Goal: Communication & Community: Answer question/provide support

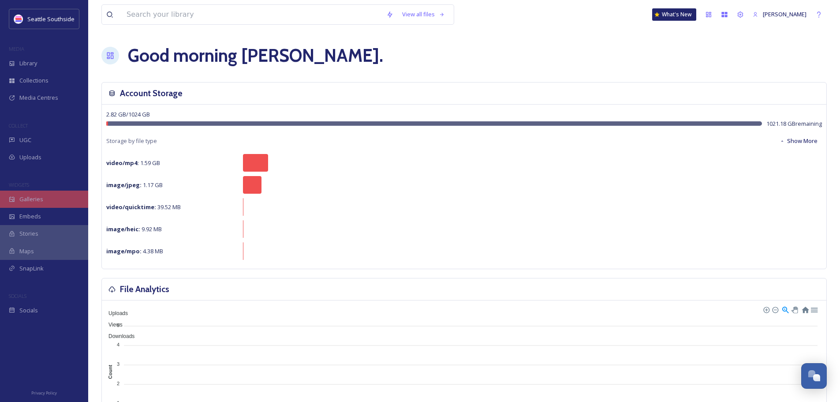
click at [51, 192] on div "Galleries" at bounding box center [44, 198] width 88 height 17
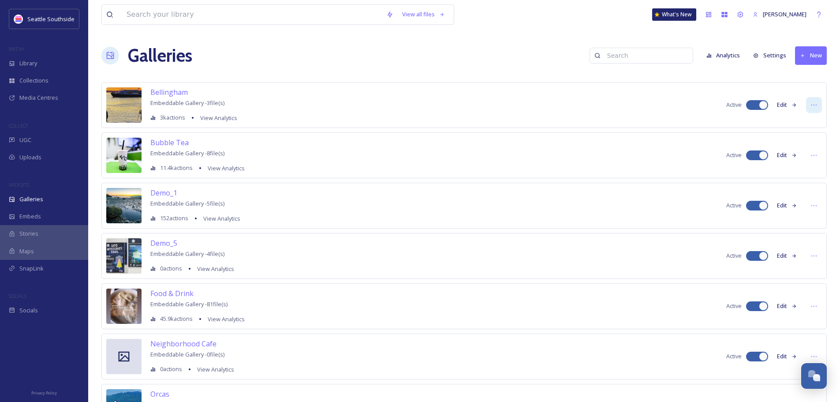
click at [818, 100] on div at bounding box center [814, 105] width 16 height 16
click at [166, 93] on span "Bellingham" at bounding box center [168, 92] width 37 height 10
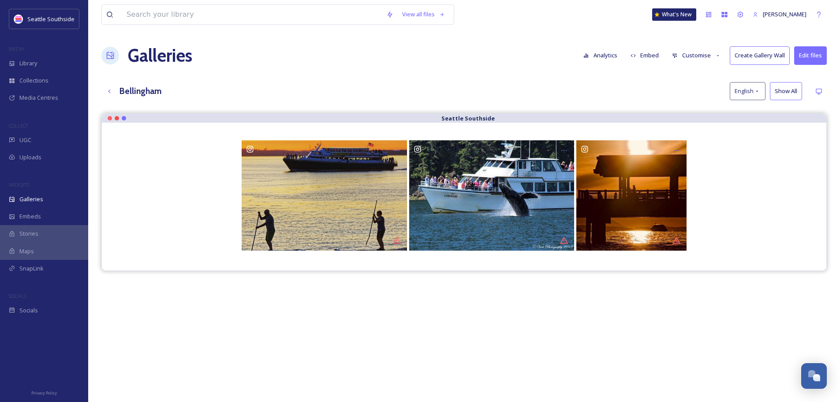
click at [607, 57] on button "Analytics" at bounding box center [600, 55] width 43 height 17
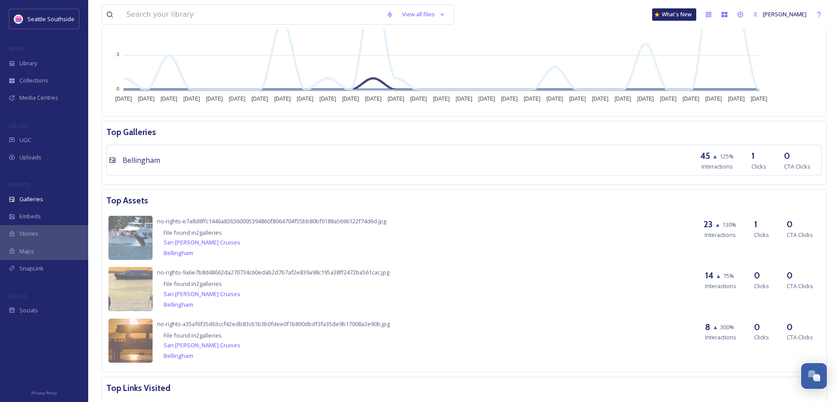
scroll to position [506, 0]
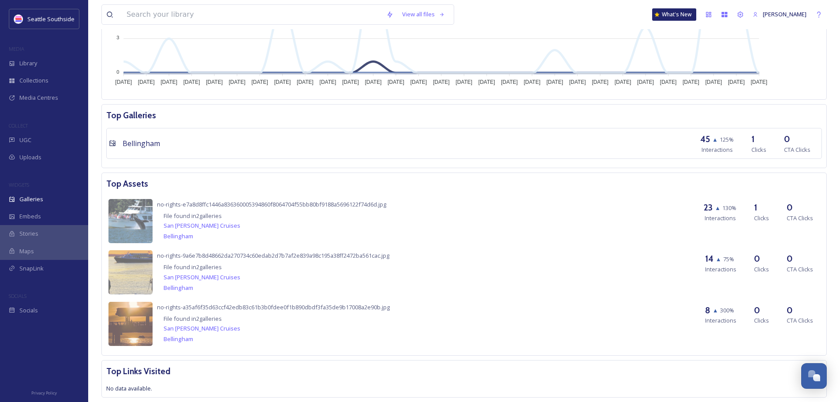
click at [175, 232] on link "Bellingham" at bounding box center [179, 236] width 30 height 11
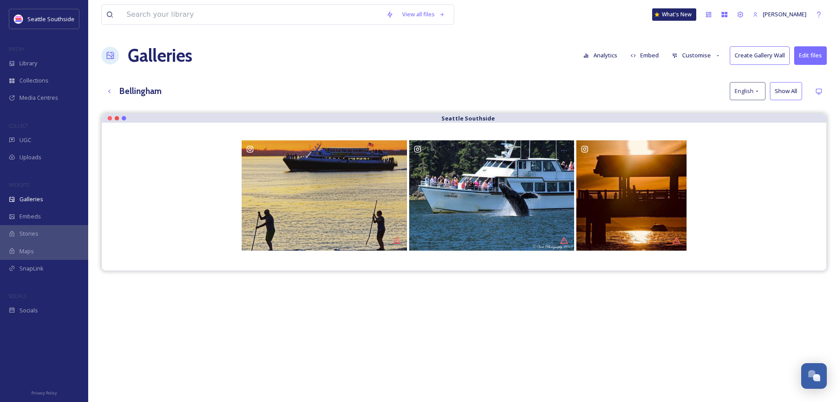
click at [601, 58] on button "Analytics" at bounding box center [600, 55] width 43 height 17
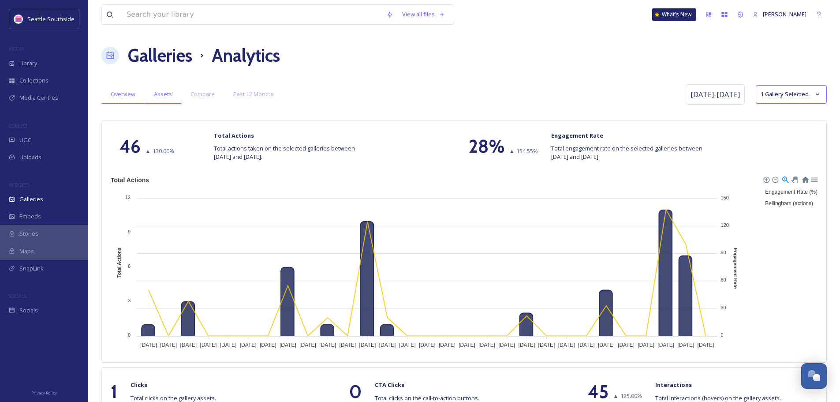
click at [160, 92] on span "Assets" at bounding box center [163, 94] width 18 height 8
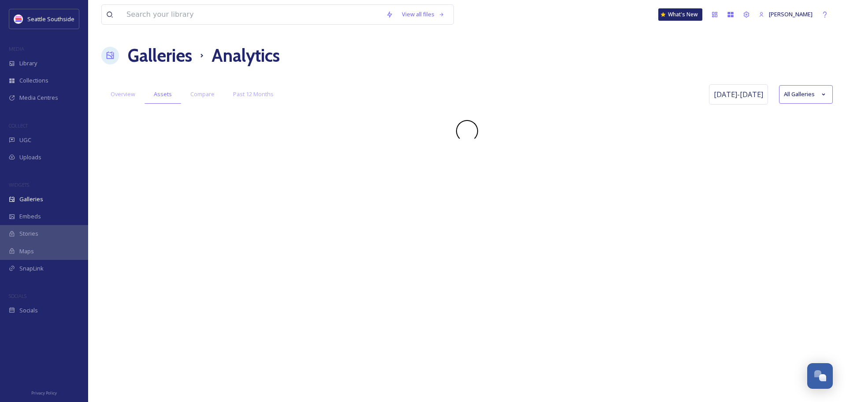
click at [484, 45] on div "Galleries Analytics" at bounding box center [467, 55] width 732 height 26
click at [800, 97] on button "All Galleries" at bounding box center [806, 94] width 54 height 19
click at [633, 63] on div "Galleries Analytics" at bounding box center [467, 55] width 732 height 26
click at [39, 310] on div "Socials" at bounding box center [44, 309] width 88 height 17
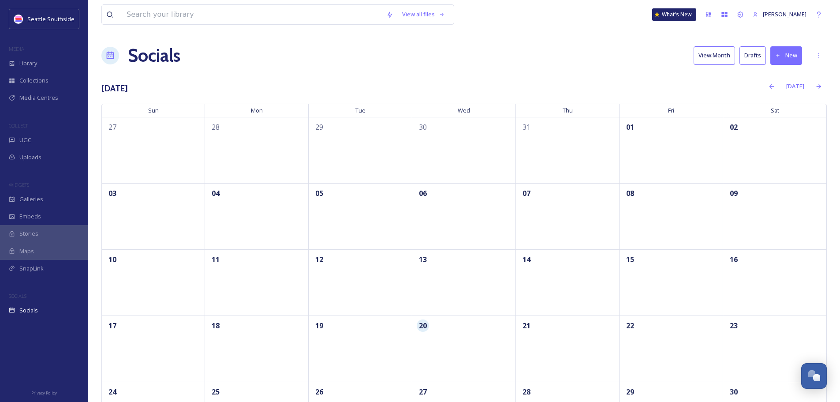
click at [29, 248] on span "Maps" at bounding box center [26, 251] width 15 height 8
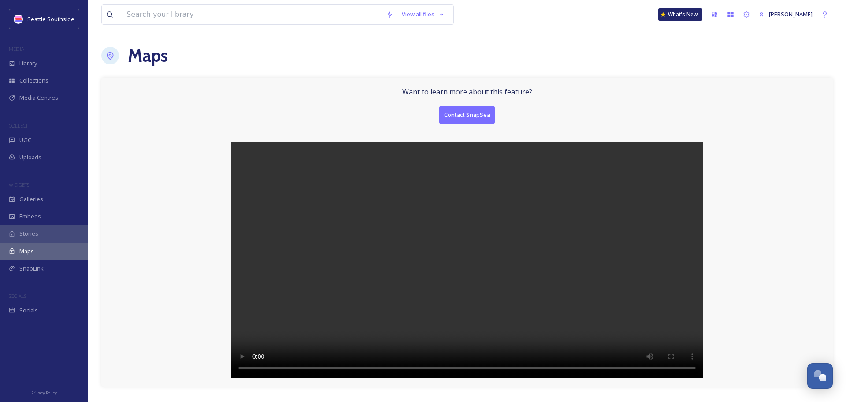
click at [28, 234] on span "Stories" at bounding box center [28, 233] width 19 height 8
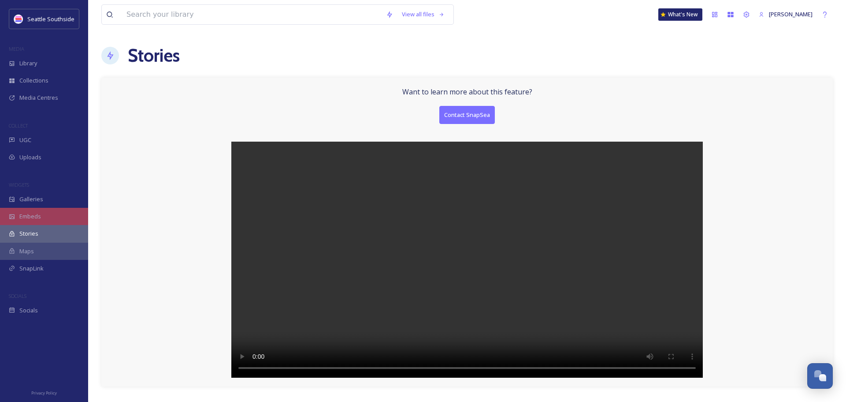
click at [31, 219] on span "Embeds" at bounding box center [30, 216] width 22 height 8
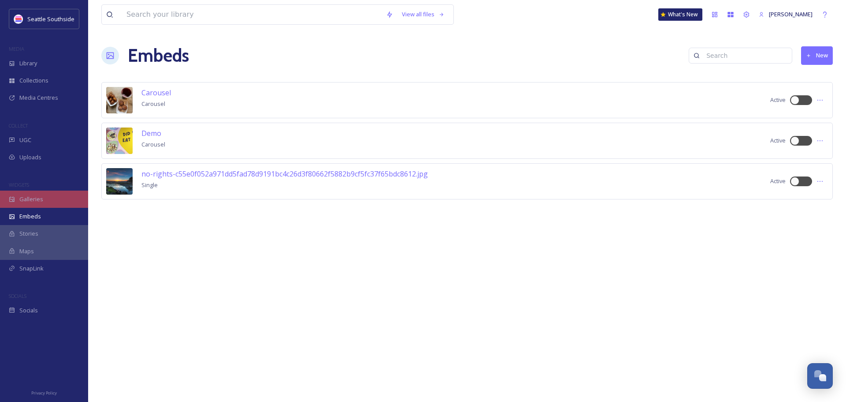
click at [34, 203] on span "Galleries" at bounding box center [31, 199] width 24 height 8
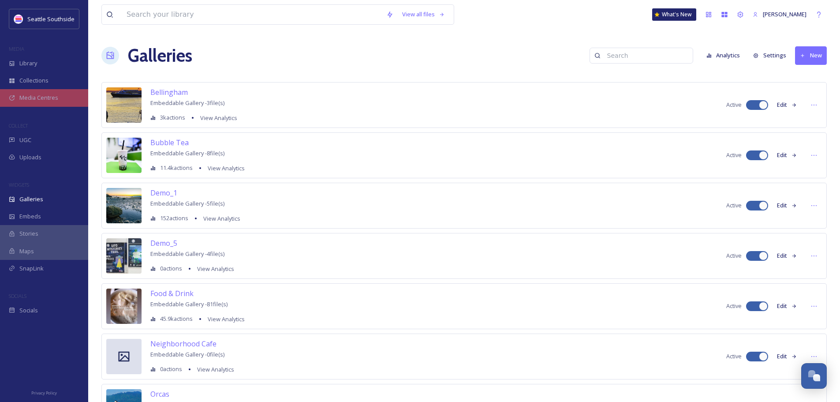
click at [43, 97] on span "Media Centres" at bounding box center [38, 97] width 39 height 8
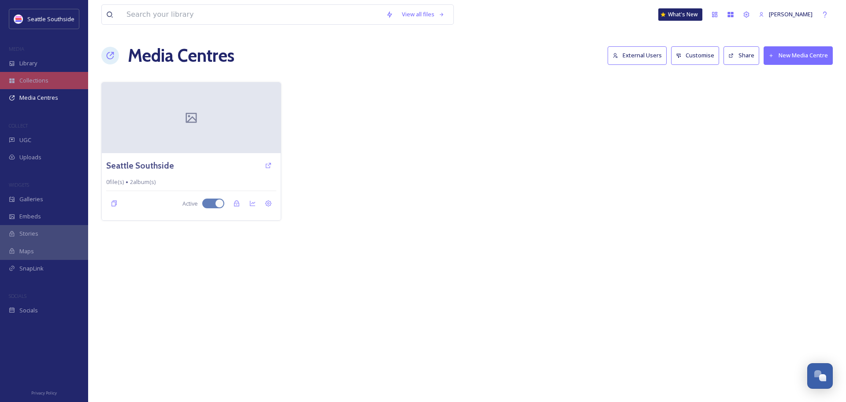
click at [40, 80] on span "Collections" at bounding box center [33, 80] width 29 height 8
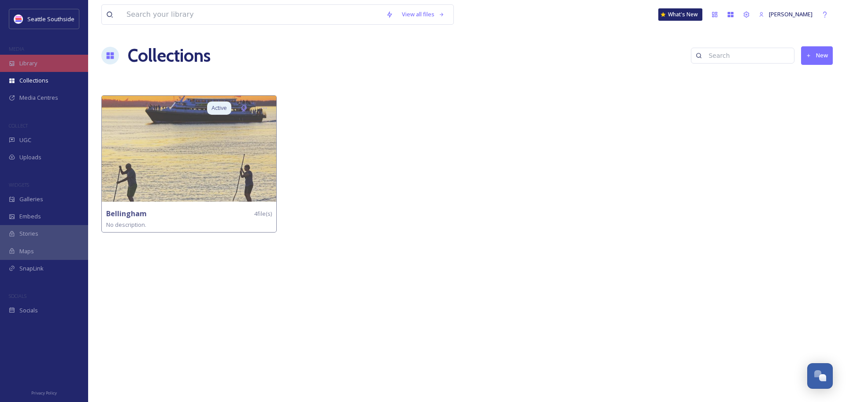
click at [32, 63] on span "Library" at bounding box center [28, 63] width 18 height 8
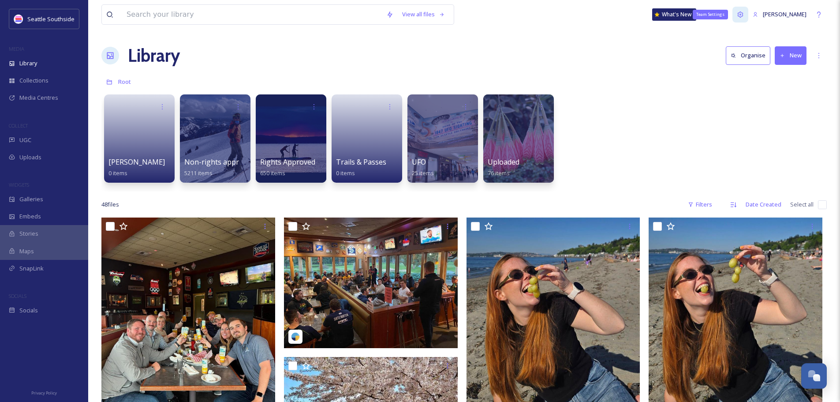
click at [744, 15] on icon at bounding box center [739, 14] width 7 height 7
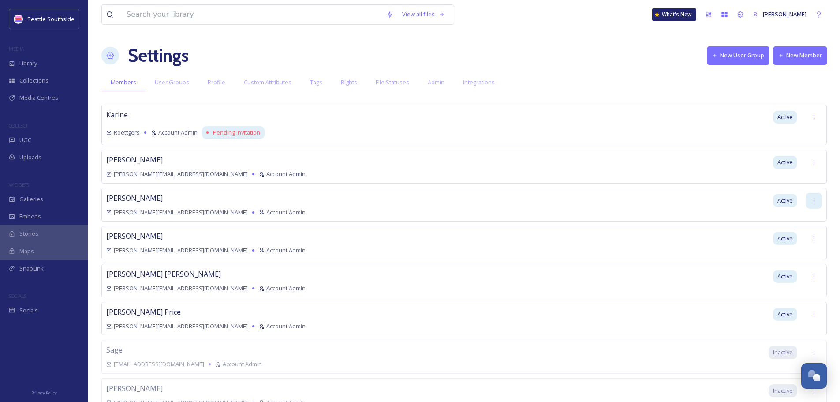
click at [812, 200] on icon at bounding box center [813, 200] width 7 height 7
click at [755, 223] on div "Set as Inactive" at bounding box center [782, 219] width 77 height 17
click at [473, 83] on span "Integrations" at bounding box center [479, 82] width 32 height 8
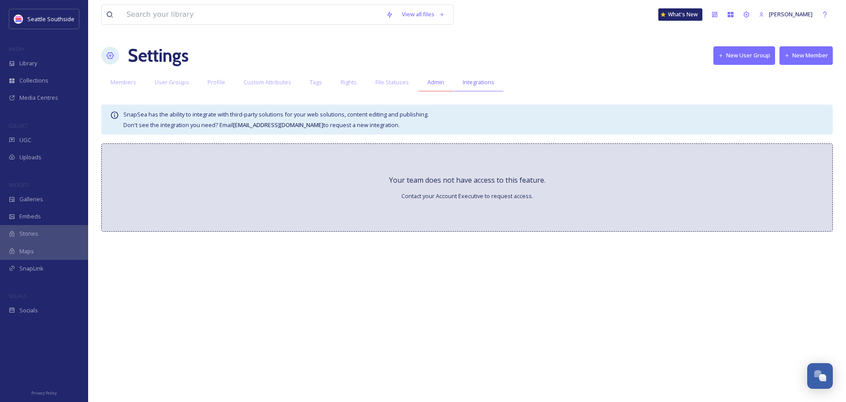
click at [430, 79] on span "Admin" at bounding box center [436, 82] width 17 height 8
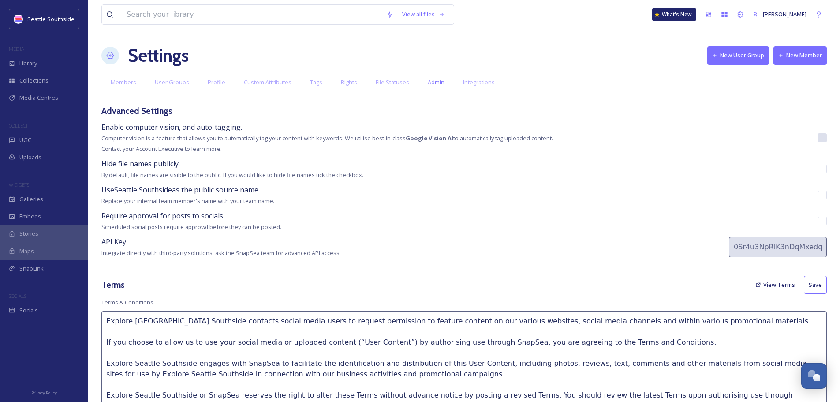
click at [811, 374] on div "Open Chat" at bounding box center [810, 372] width 7 height 7
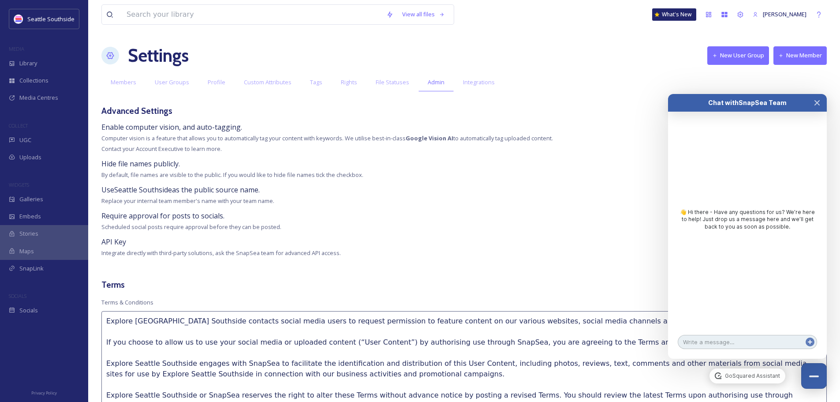
click at [719, 340] on textarea at bounding box center [746, 342] width 139 height 14
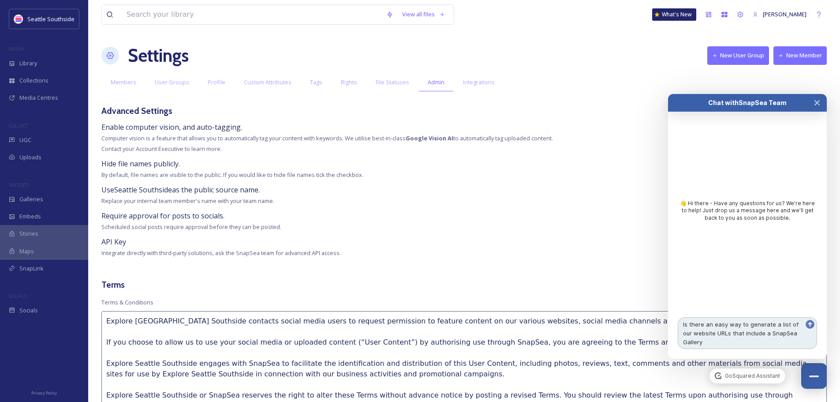
type textarea "Is there an easy way to generate a list of our website URLs that include a Snap…"
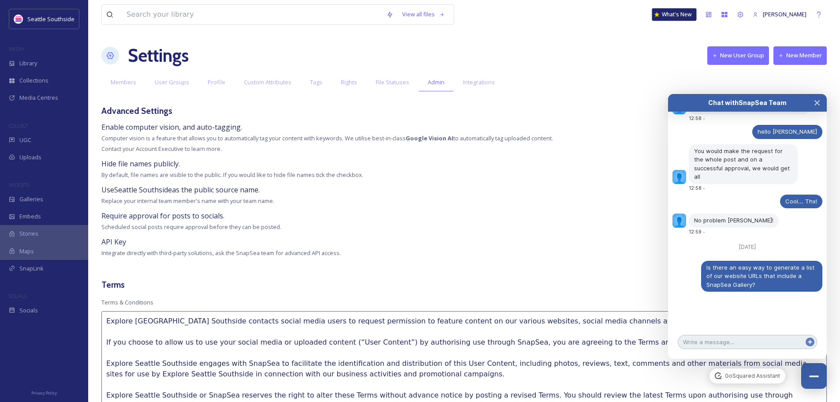
scroll to position [755, 0]
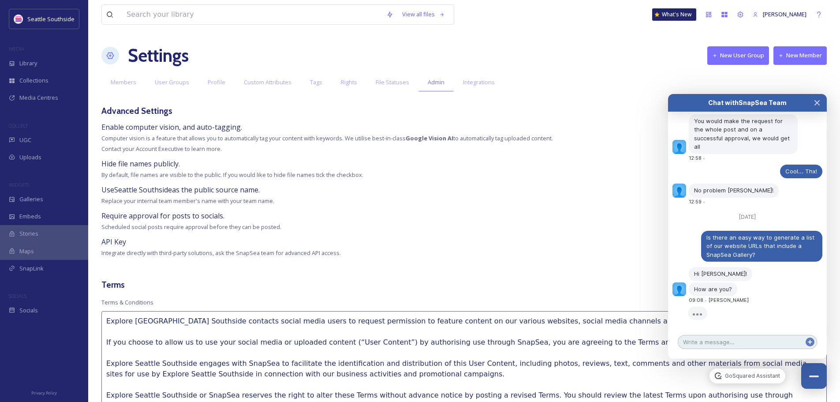
click at [726, 341] on textarea at bounding box center [746, 342] width 139 height 14
type textarea "Hey there [PERSON_NAME]! doing good, thx"
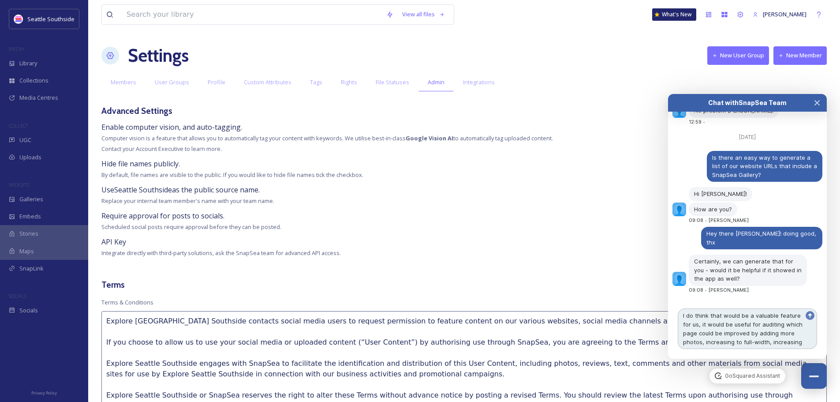
scroll to position [834, 0]
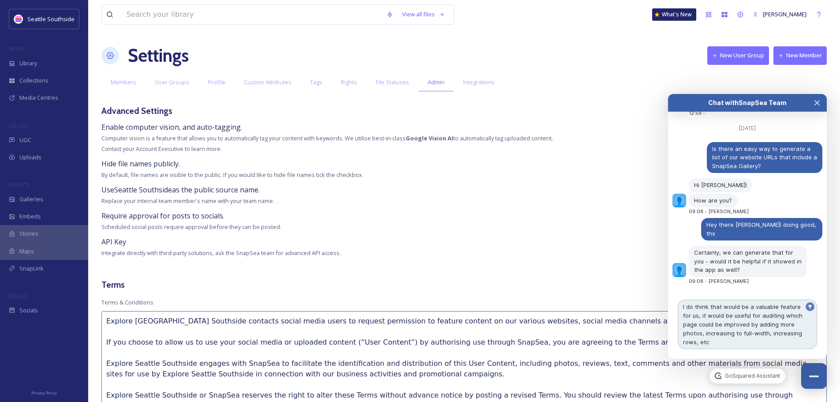
type textarea "I do think that would be a valuable feature for us, it would be useful for audi…"
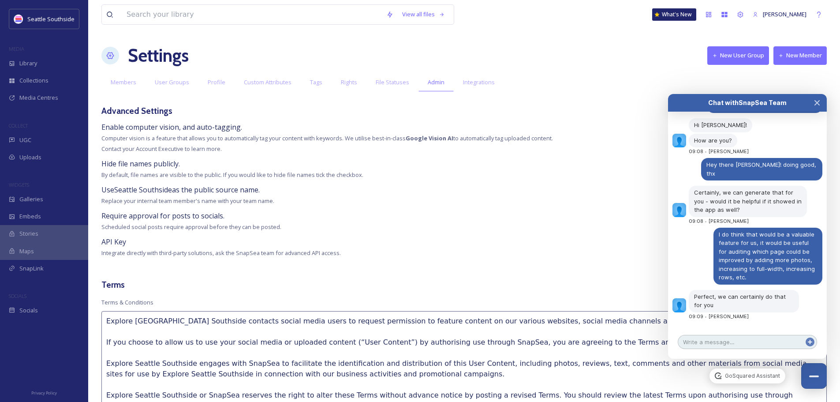
scroll to position [911, 0]
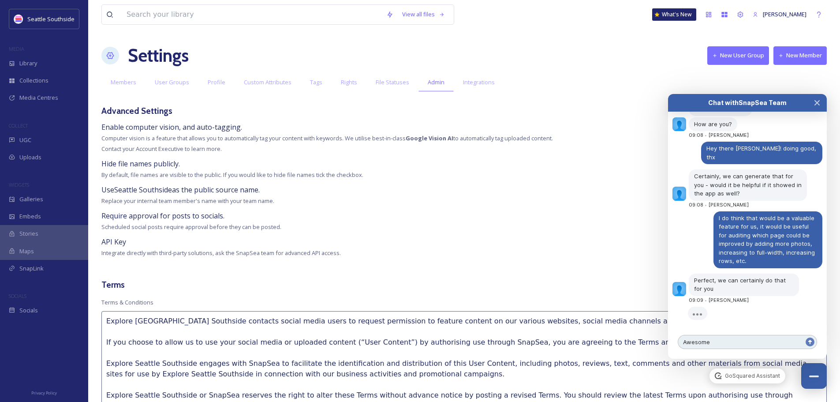
type textarea "Awesome."
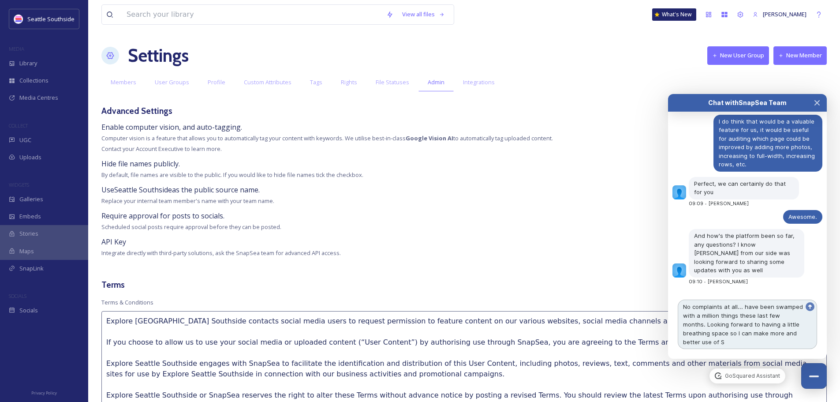
scroll to position [999, 0]
type textarea "No complaints at all... have been swamped with a million things these last few …"
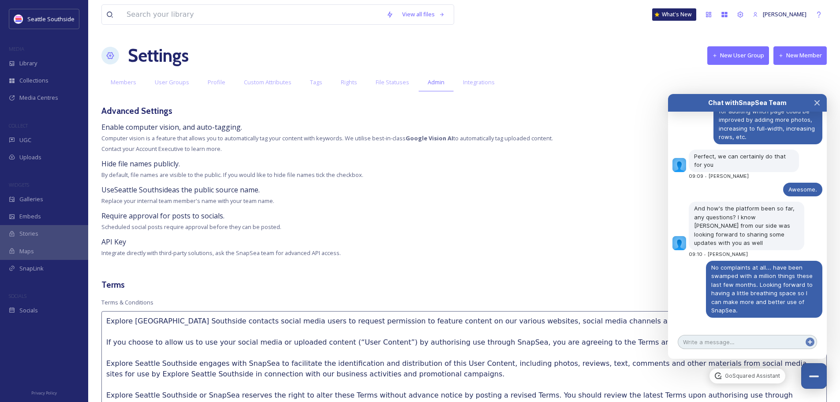
scroll to position [1059, 0]
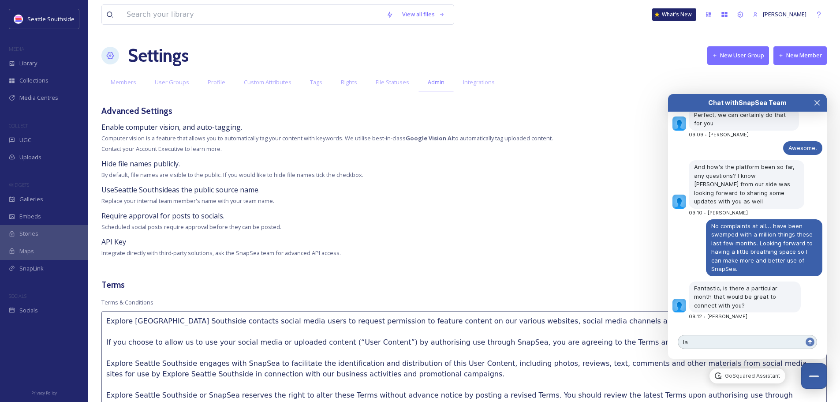
type textarea "l"
type textarea "Early to mid October would be perfect."
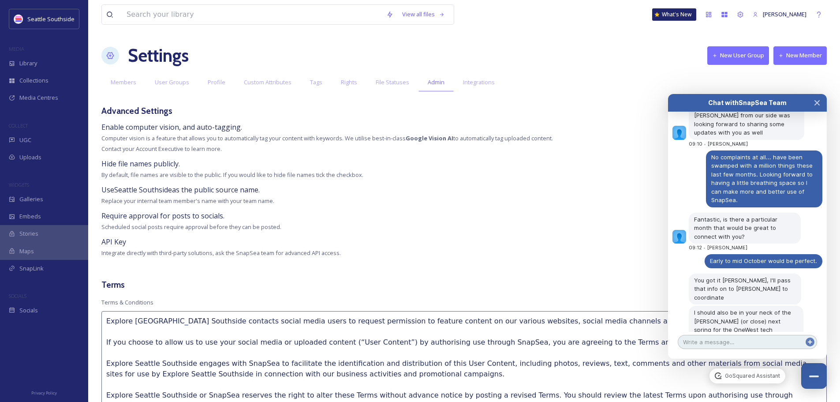
scroll to position [1152, 0]
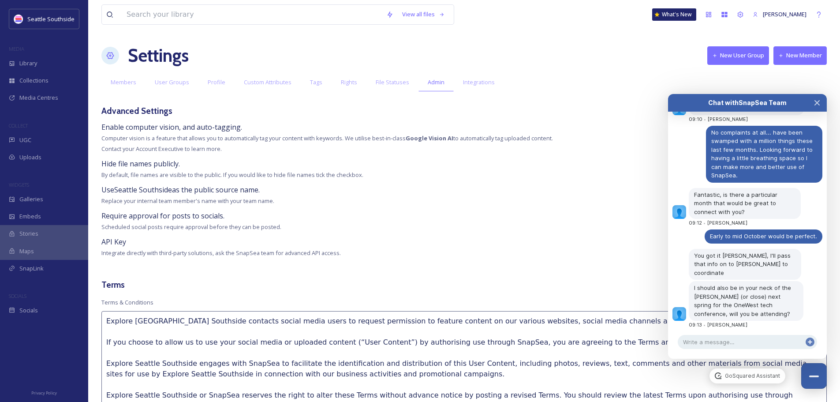
click at [758, 291] on span "I should also be in your neck of the [PERSON_NAME] (or close) next spring for t…" at bounding box center [743, 300] width 99 height 33
drag, startPoint x: 694, startPoint y: 298, endPoint x: 762, endPoint y: 293, distance: 68.9
click at [762, 293] on span "I should also be in your neck of the [PERSON_NAME] (or close) next spring for t…" at bounding box center [743, 300] width 99 height 33
copy span "OneWest tech conference"
click at [725, 344] on textarea at bounding box center [746, 342] width 139 height 14
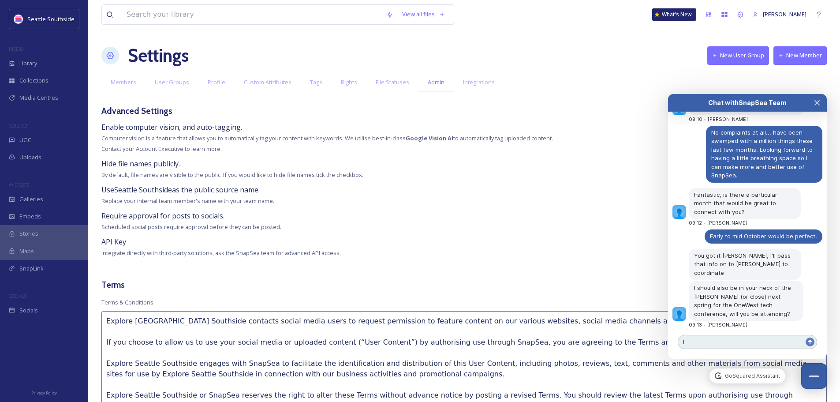
type textarea "I"
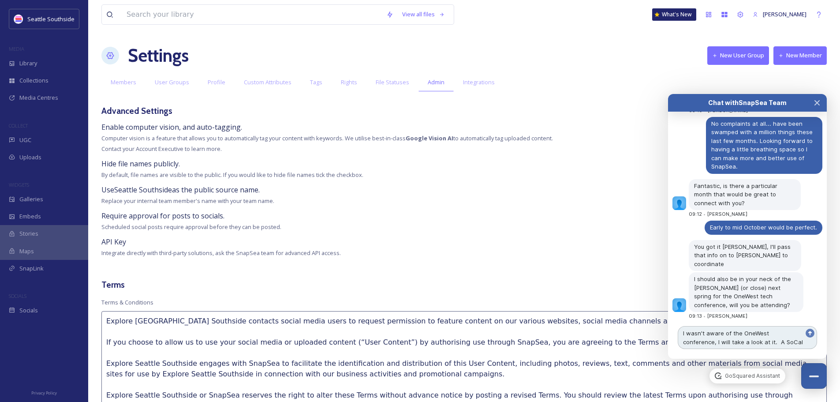
scroll to position [1170, 0]
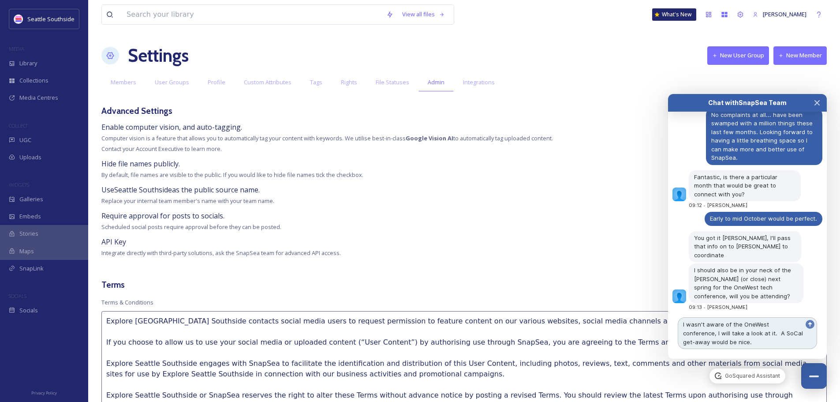
click at [789, 329] on textarea "I wasn't aware of the OneWest conference, I will take a look at it. A SoCal get…" at bounding box center [746, 333] width 139 height 32
type textarea "I wasn't aware of the OneWest conference, I will take a look at it. A SoCal get…"
click at [783, 339] on textarea "I wasn't aware of the OneWest conference, I will take a look at it. A SoCal get…" at bounding box center [746, 333] width 139 height 32
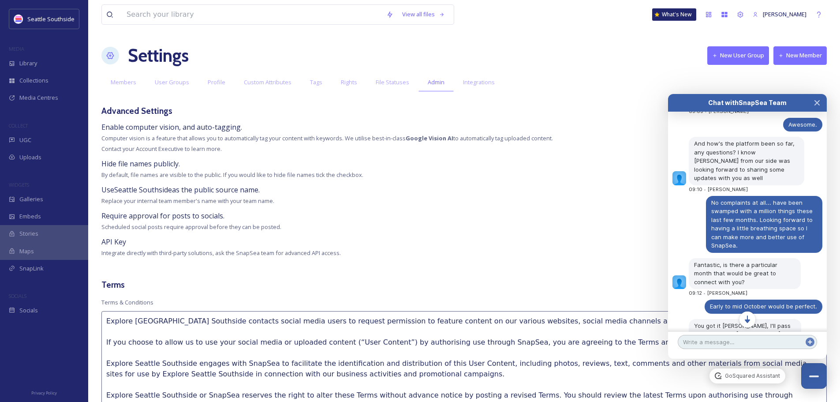
scroll to position [1197, 0]
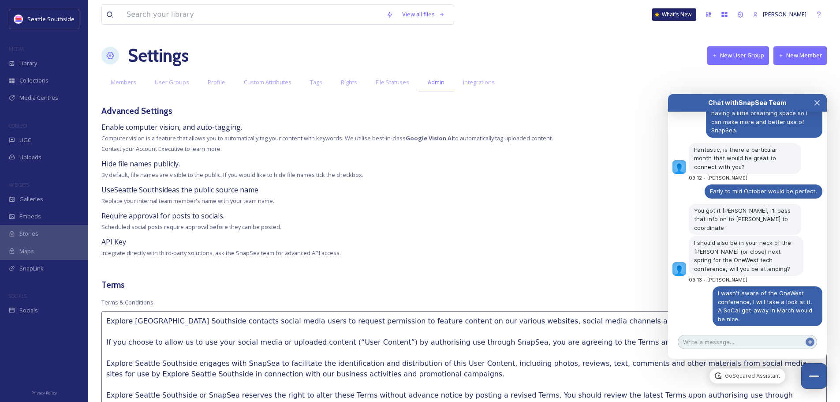
click at [721, 341] on textarea at bounding box center [746, 342] width 139 height 14
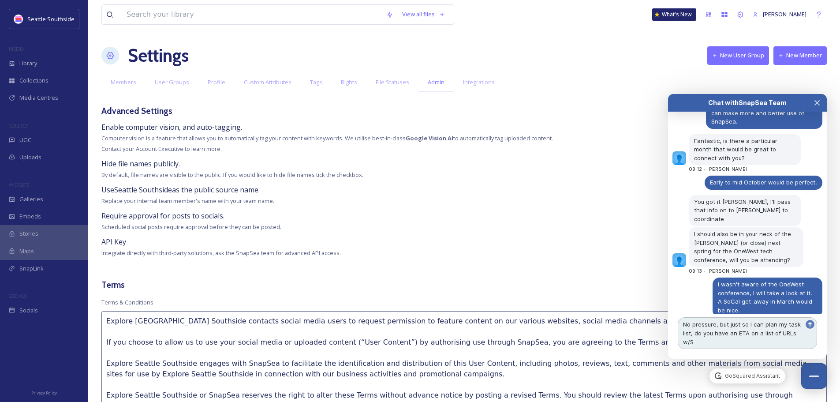
scroll to position [1215, 0]
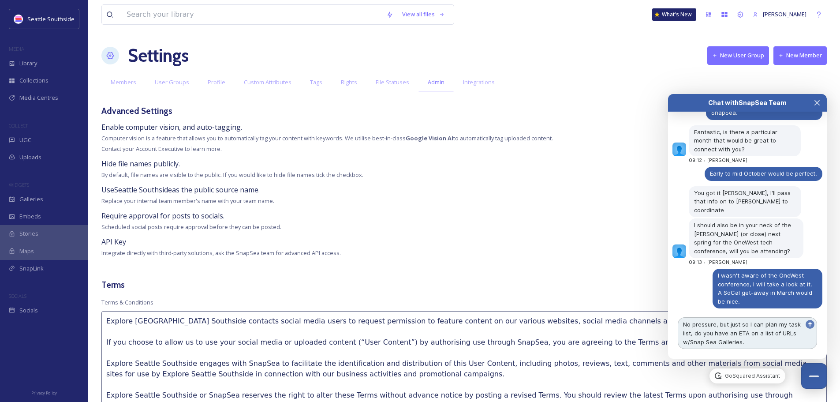
click at [714, 322] on textarea "No pressure, but just so I can plan my task list, do you have an ETA on a list …" at bounding box center [746, 333] width 139 height 32
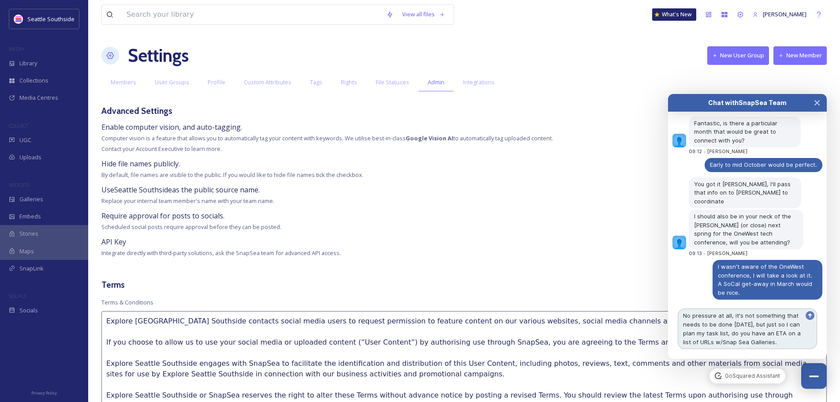
click at [762, 322] on textarea "No pressure at all, it's not something that needs to be done [DATE], but just s…" at bounding box center [746, 328] width 139 height 41
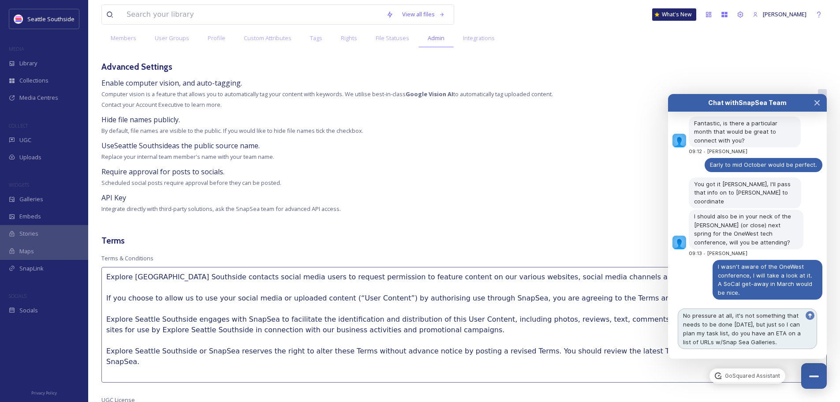
click at [785, 343] on textarea "No pressure at all, it's not something that needs to be done [DATE], but just s…" at bounding box center [746, 328] width 139 height 41
type textarea "No pressure at all, it's not something that needs to be done [DATE], but just s…"
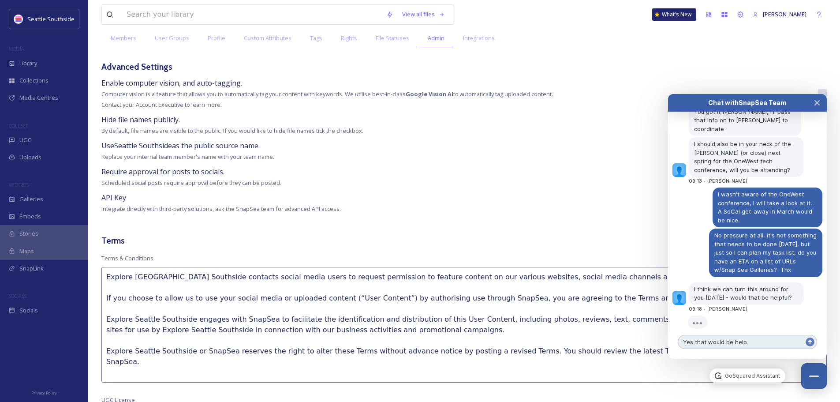
scroll to position [1296, 0]
type textarea "Yes that would be helpful... and fast. Thx"
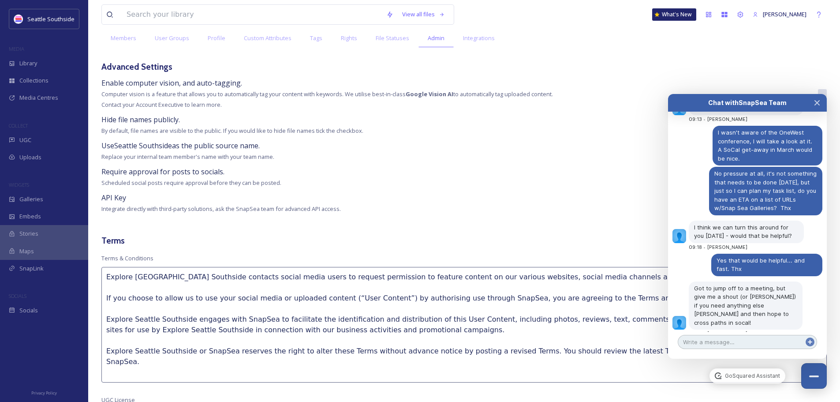
scroll to position [1374, 0]
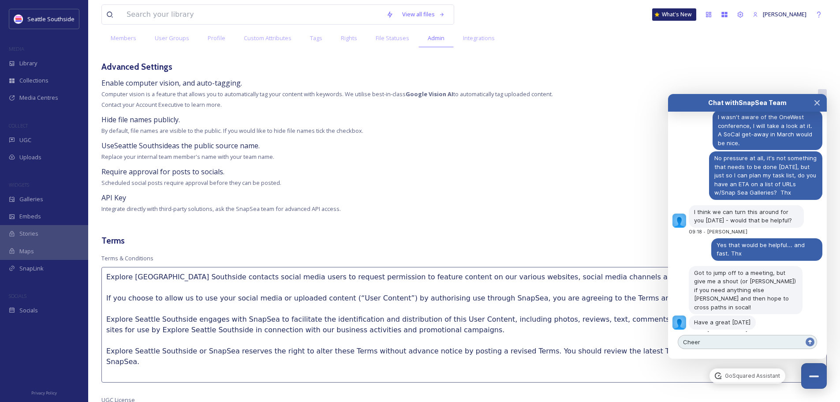
type textarea "Cheers"
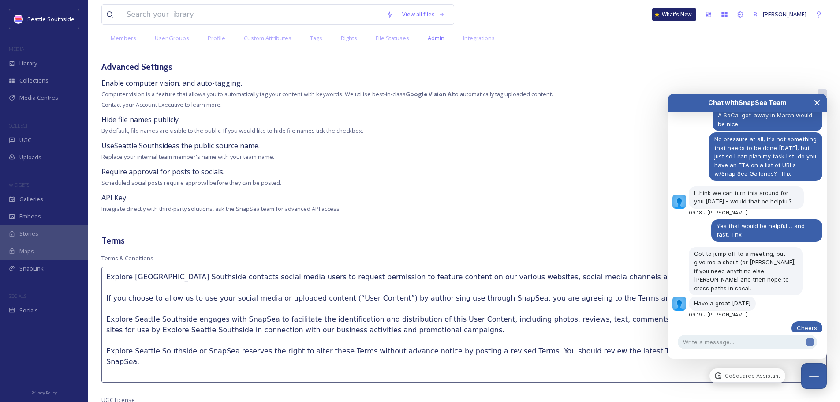
click at [819, 102] on icon "Close Chat" at bounding box center [816, 102] width 7 height 7
